Goal: Navigation & Orientation: Find specific page/section

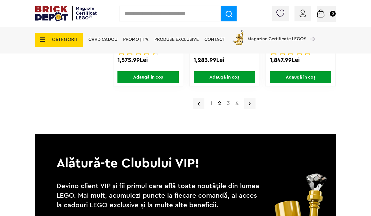
scroll to position [1032, 0]
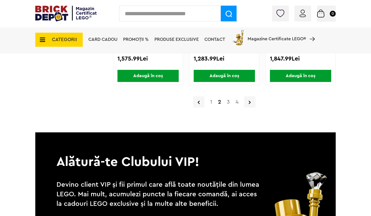
click at [229, 102] on link "3" at bounding box center [228, 102] width 9 height 6
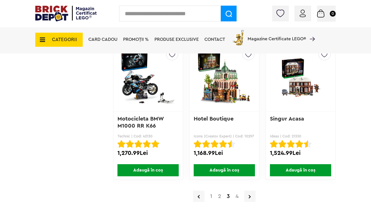
scroll to position [938, 0]
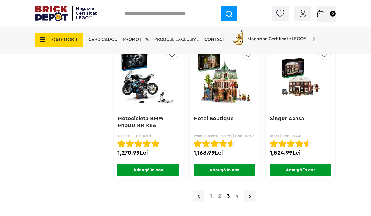
click at [236, 196] on link "4" at bounding box center [236, 196] width 9 height 6
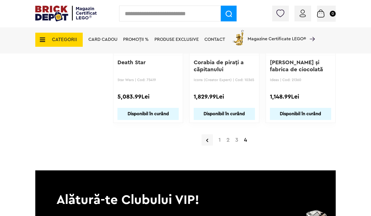
scroll to position [707, 0]
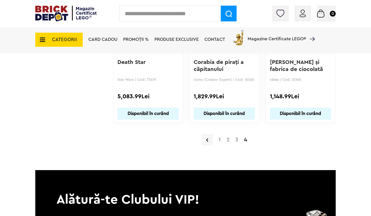
click at [63, 11] on img at bounding box center [65, 14] width 61 height 16
